Goal: Information Seeking & Learning: Learn about a topic

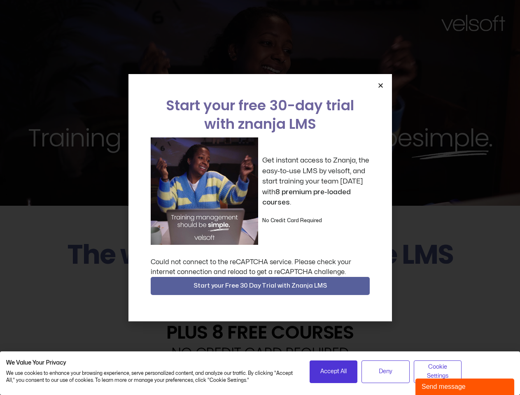
click at [260, 198] on div "Get instant access to Znanja, the easy-to-use LMS by velsoft, and start trainin…" at bounding box center [260, 192] width 219 height 108
click at [381, 85] on icon "Close" at bounding box center [381, 85] width 6 height 6
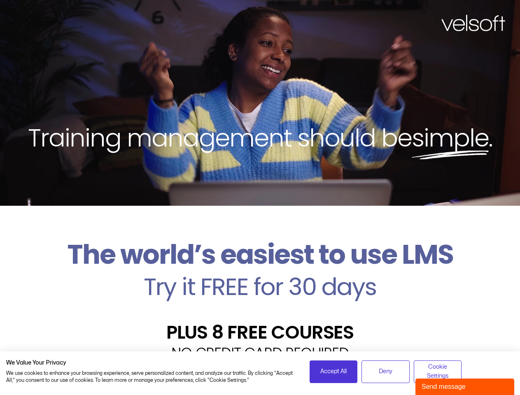
click at [260, 286] on h2 "Try it FREE for 30 days" at bounding box center [260, 287] width 508 height 24
click at [334, 372] on span "Accept All" at bounding box center [333, 371] width 26 height 9
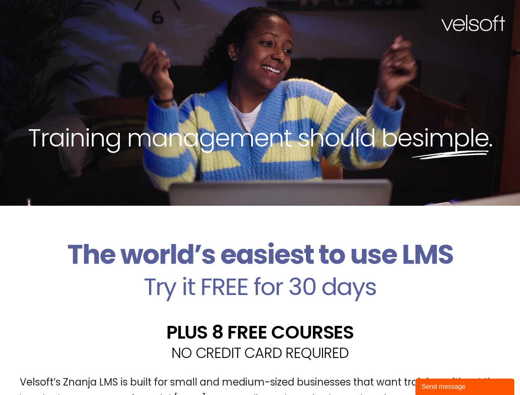
click at [386, 372] on div "Velsoft’s Znanja LMS is built for small and medium-sized businesses that want t…" at bounding box center [260, 395] width 508 height 60
click at [438, 372] on div "Velsoft’s Znanja LMS is built for small and medium-sized businesses that want t…" at bounding box center [260, 395] width 508 height 60
click at [465, 387] on div "Send message" at bounding box center [465, 387] width 87 height 10
